Goal: Task Accomplishment & Management: Manage account settings

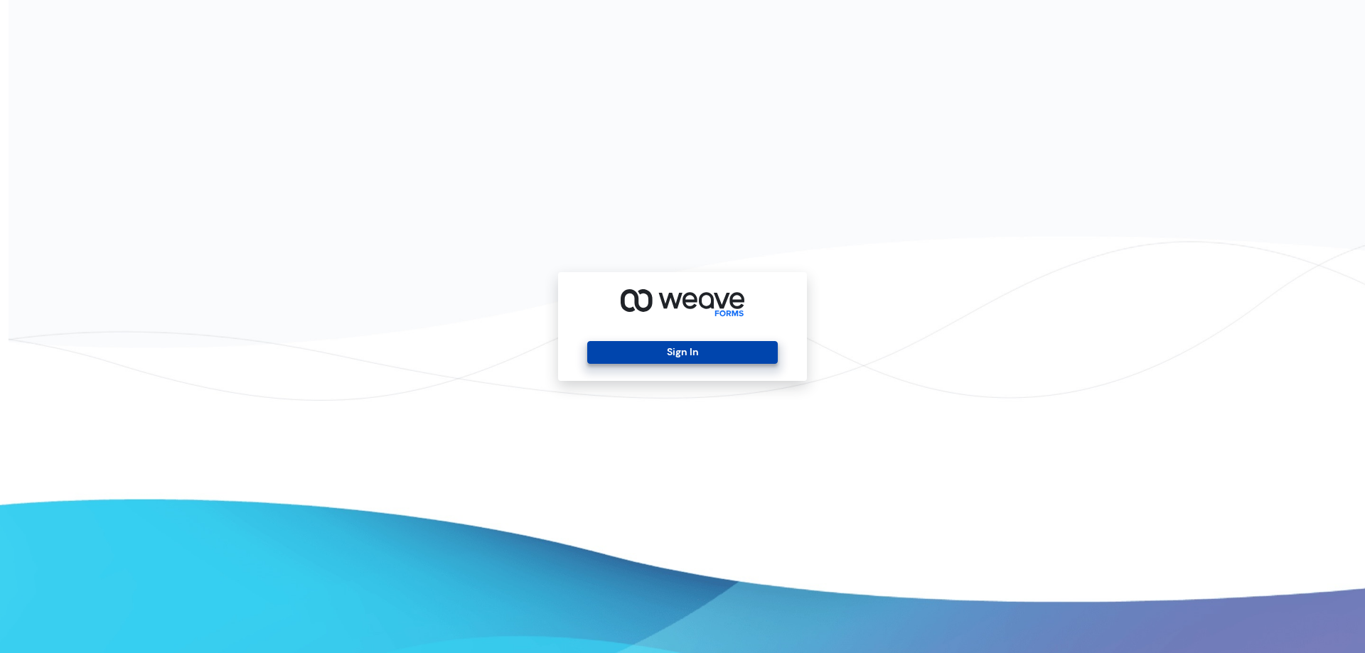
click at [709, 343] on button "Sign In" at bounding box center [682, 352] width 190 height 23
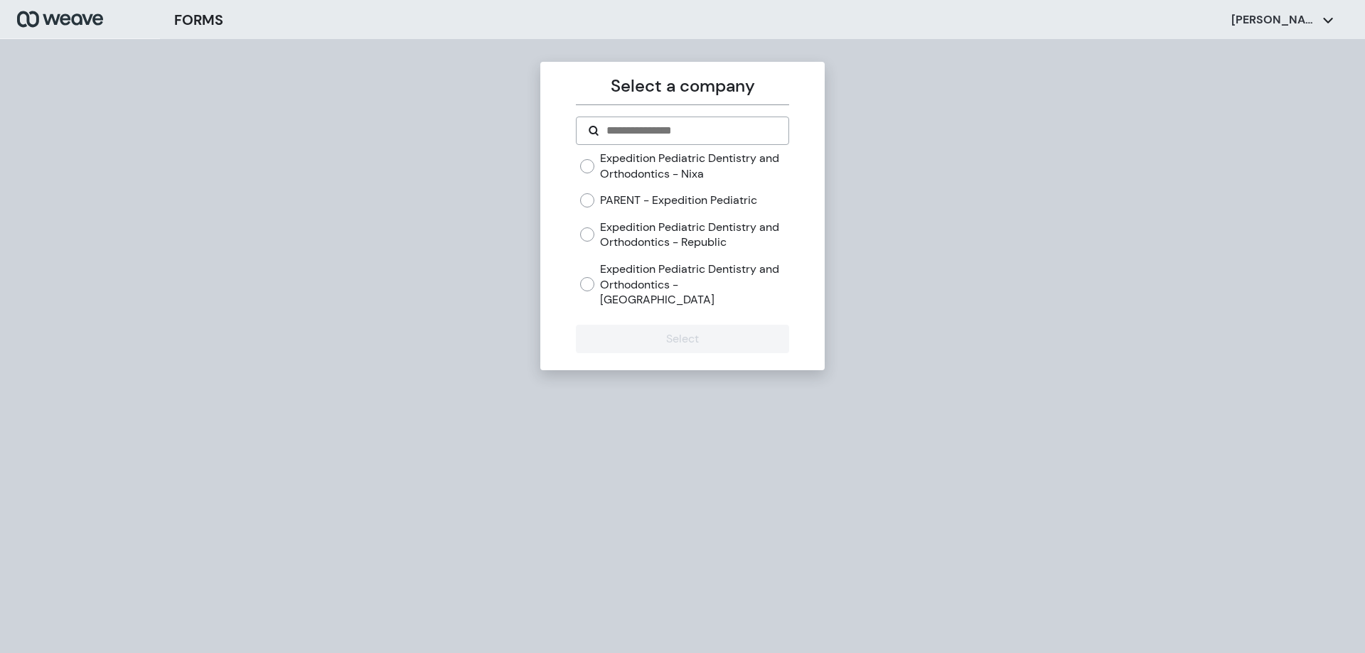
click at [688, 159] on label "Expedition Pediatric Dentistry and Orthodontics - Nixa" at bounding box center [694, 166] width 188 height 31
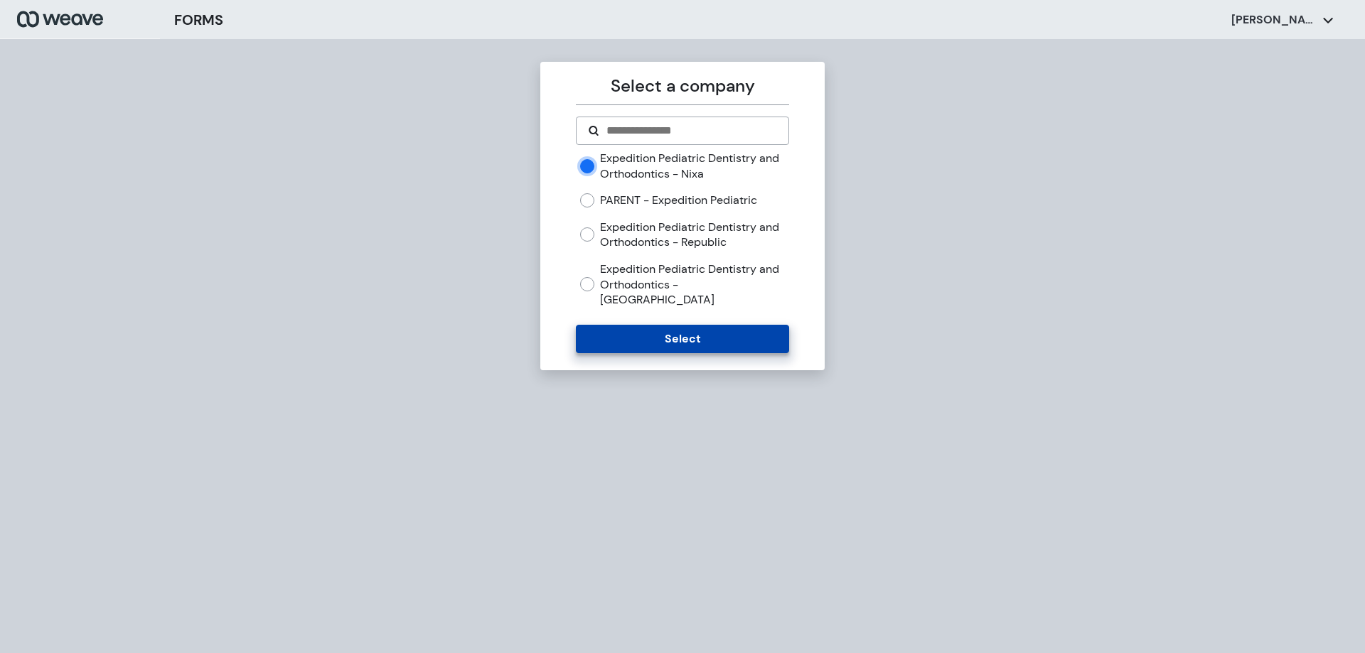
click at [702, 325] on button "Select" at bounding box center [682, 339] width 213 height 28
